Goal: Use online tool/utility: Utilize a website feature to perform a specific function

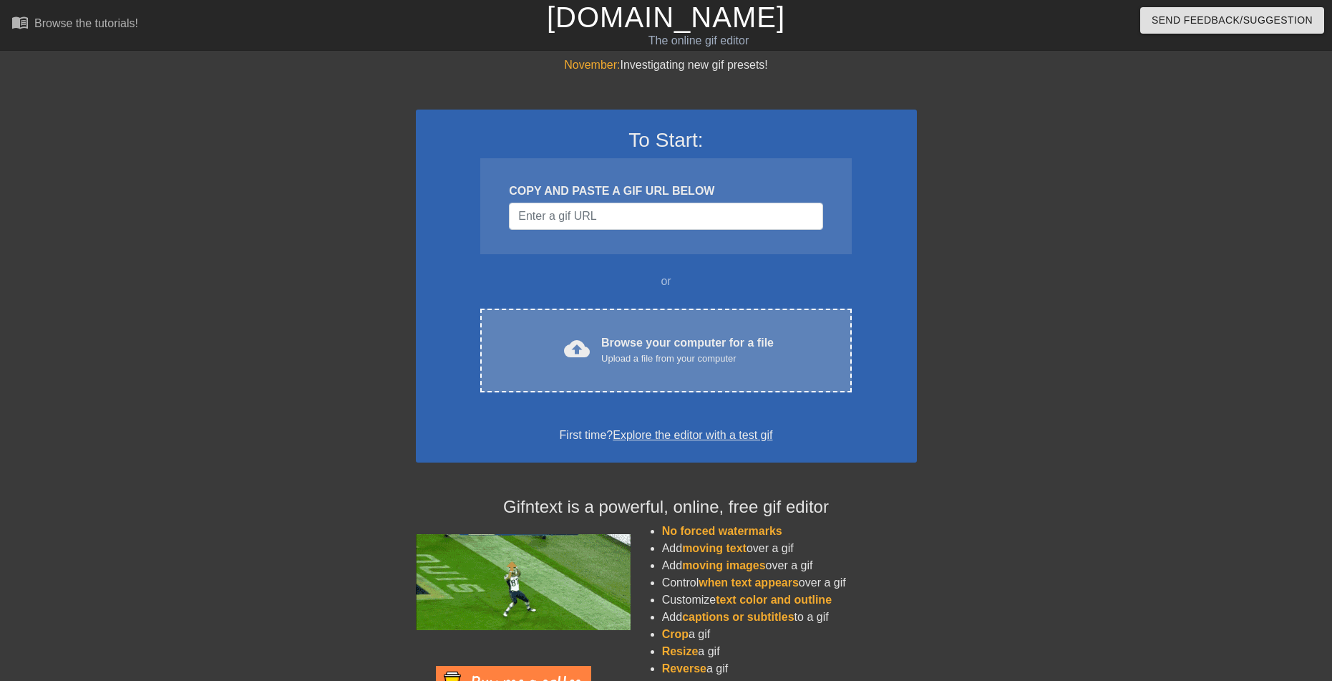
click at [659, 338] on div "Browse your computer for a file Upload a file from your computer" at bounding box center [687, 349] width 173 height 31
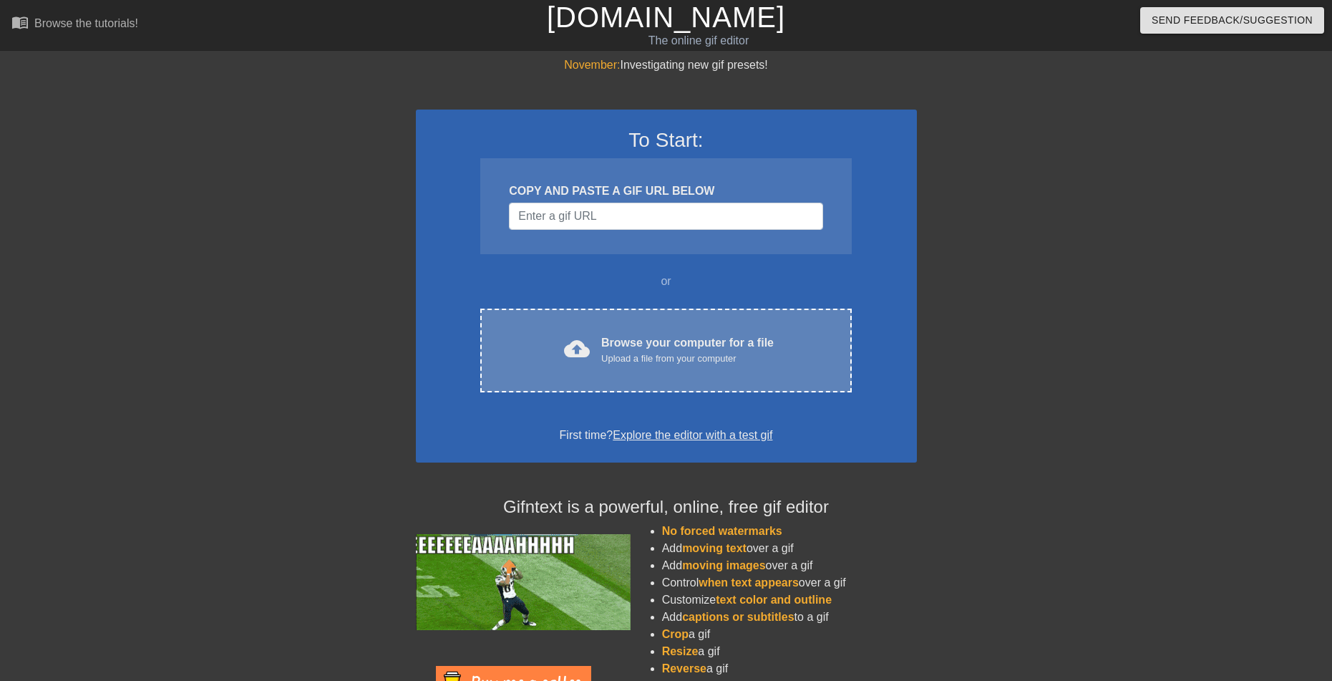
click at [732, 323] on div "cloud_upload Browse your computer for a file Upload a file from your computer C…" at bounding box center [665, 351] width 371 height 84
